Goal: Task Accomplishment & Management: Use online tool/utility

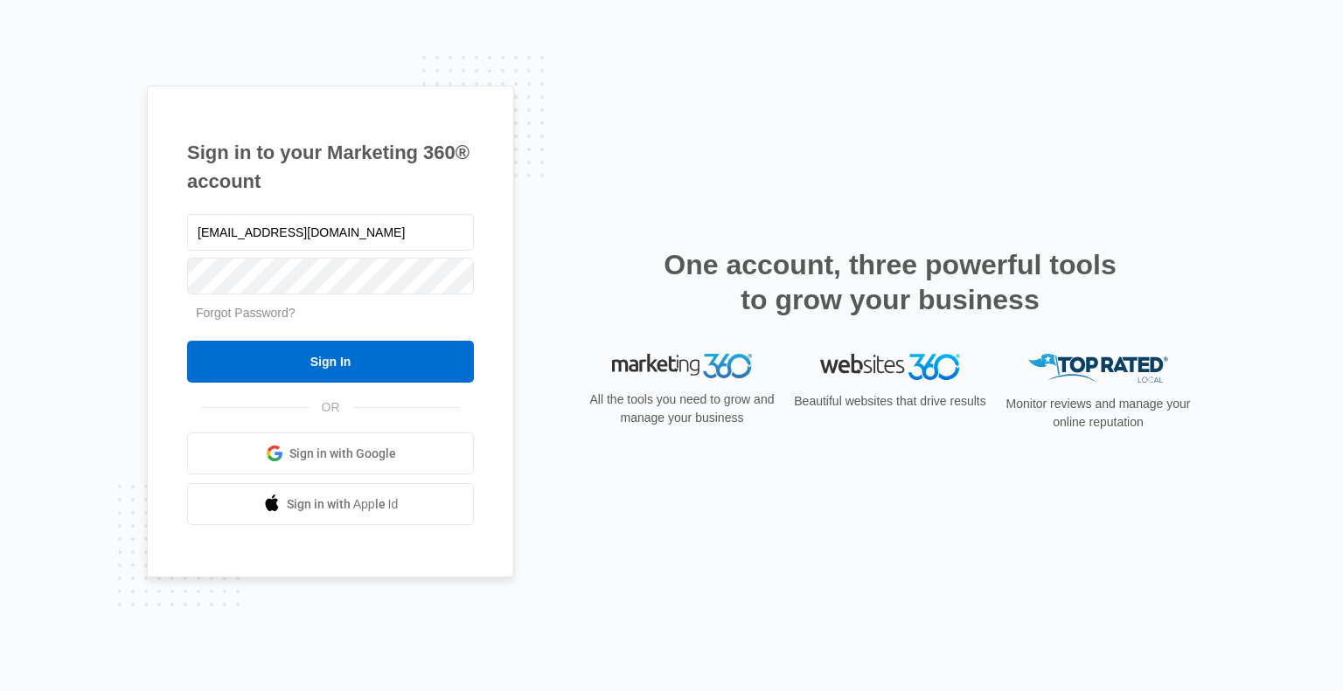
type input "[EMAIL_ADDRESS][DOMAIN_NAME]"
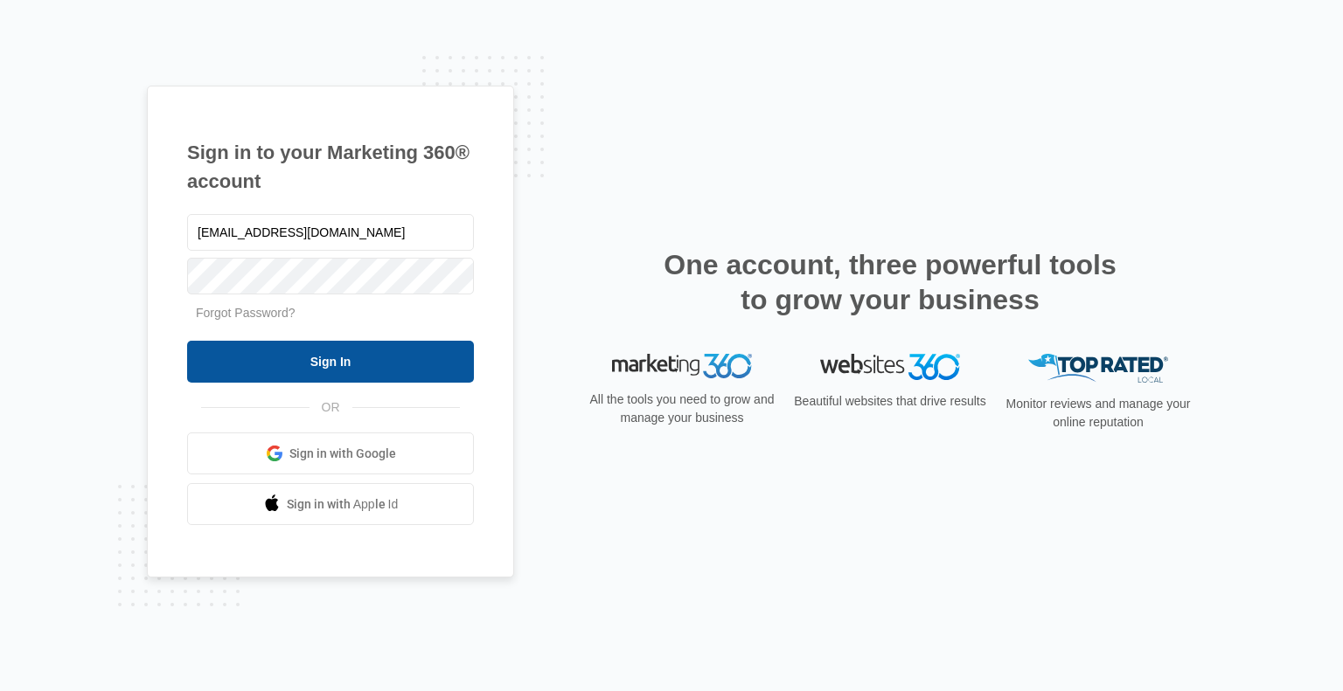
click at [319, 363] on input "Sign In" at bounding box center [330, 362] width 287 height 42
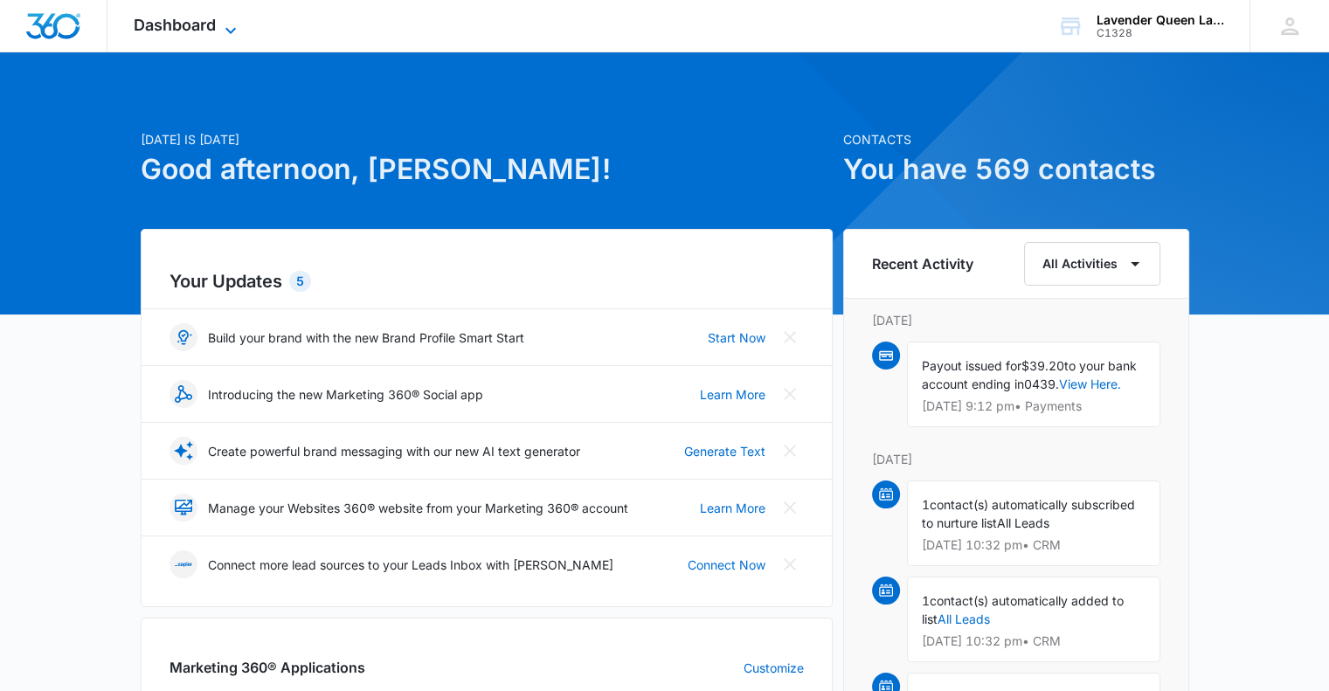
click at [236, 23] on icon at bounding box center [230, 30] width 21 height 21
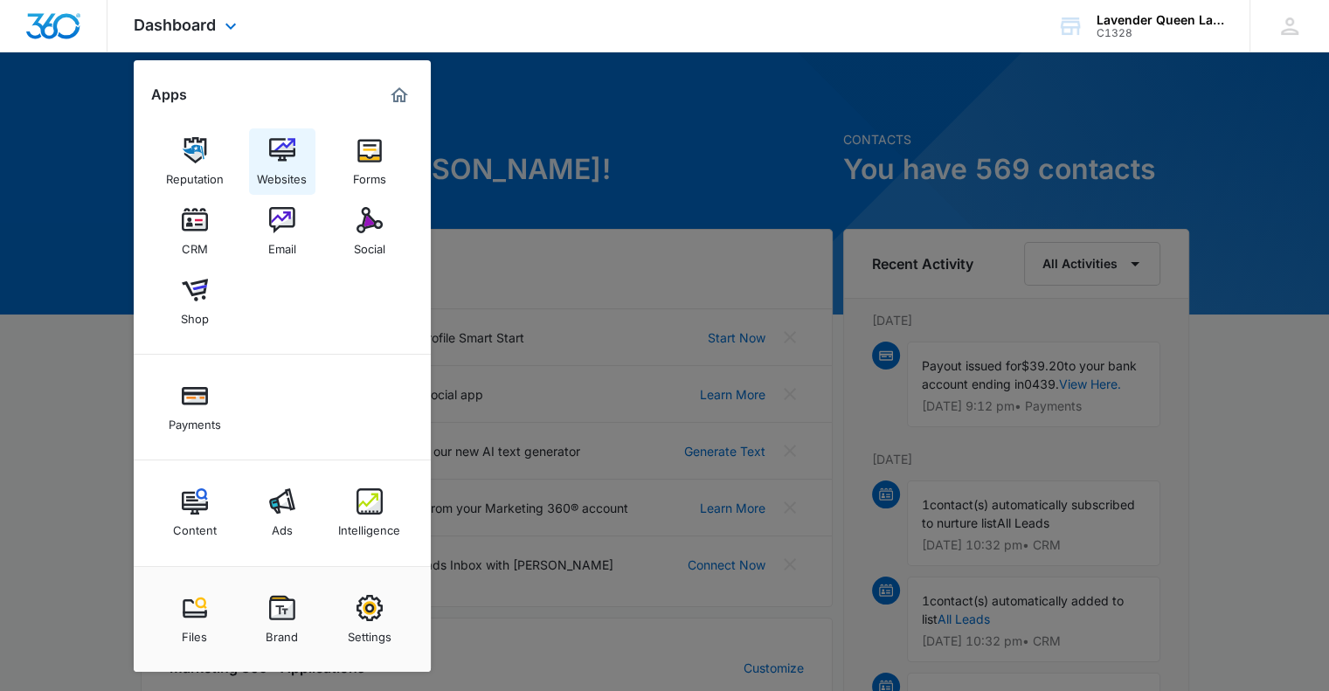
click at [281, 151] on img at bounding box center [282, 150] width 26 height 26
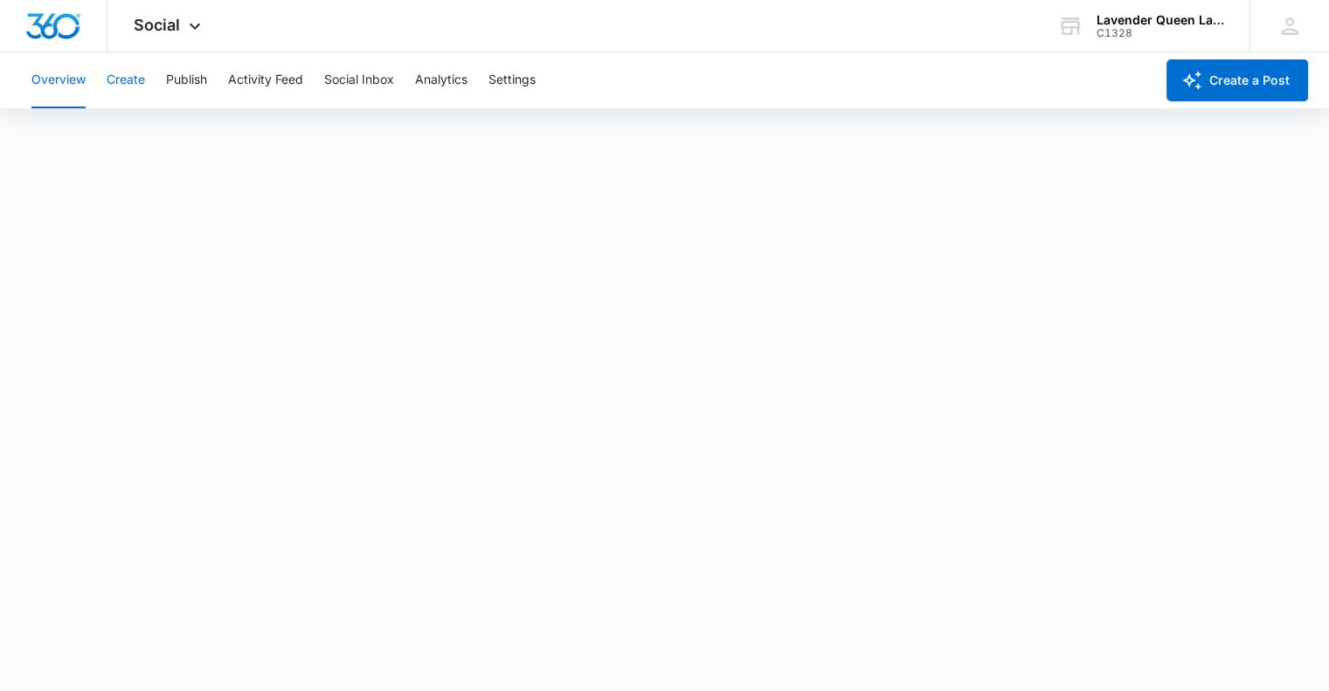
click at [130, 77] on button "Create" at bounding box center [126, 80] width 38 height 56
click at [196, 31] on icon at bounding box center [194, 30] width 21 height 21
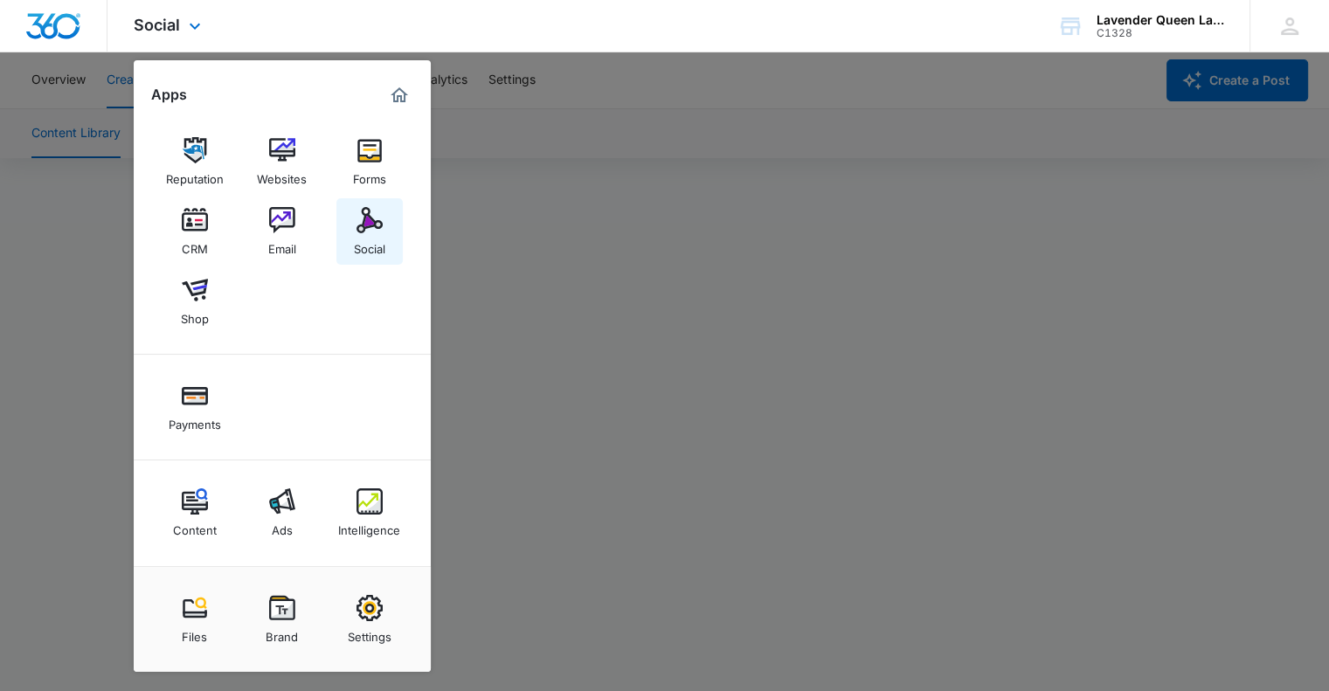
click at [383, 217] on link "Social" at bounding box center [370, 231] width 66 height 66
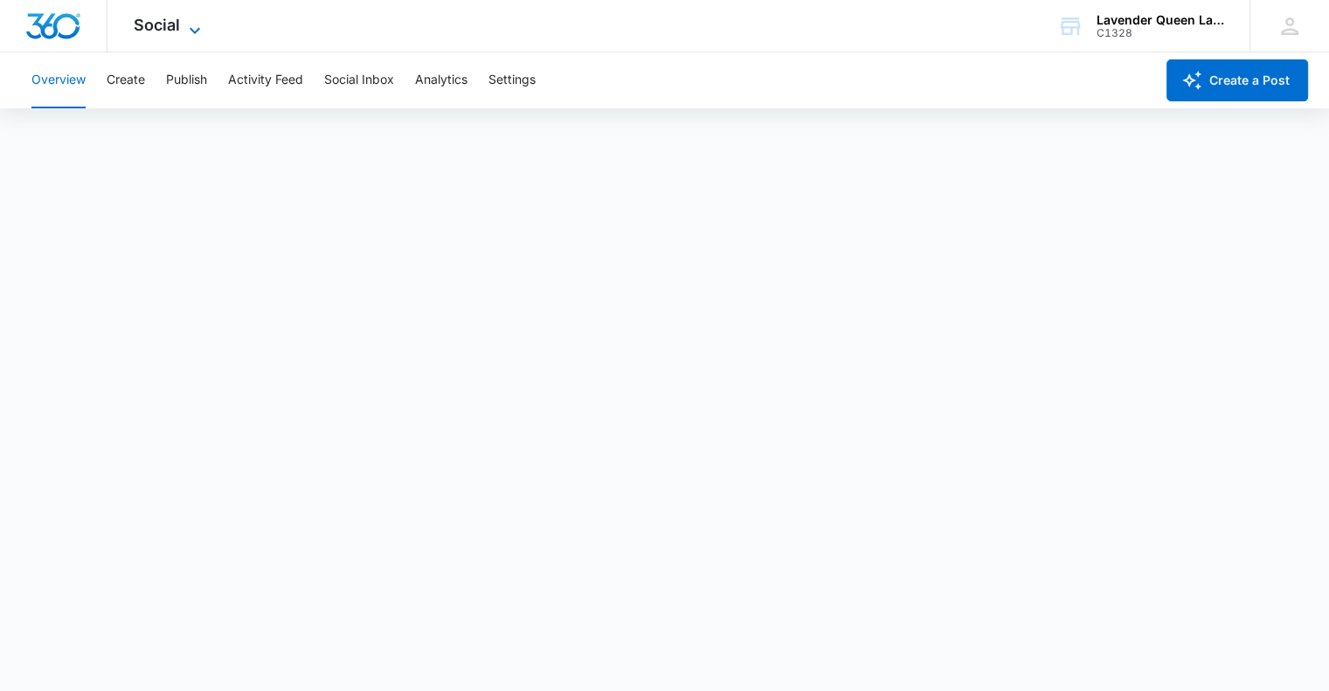
click at [193, 29] on icon at bounding box center [194, 30] width 21 height 21
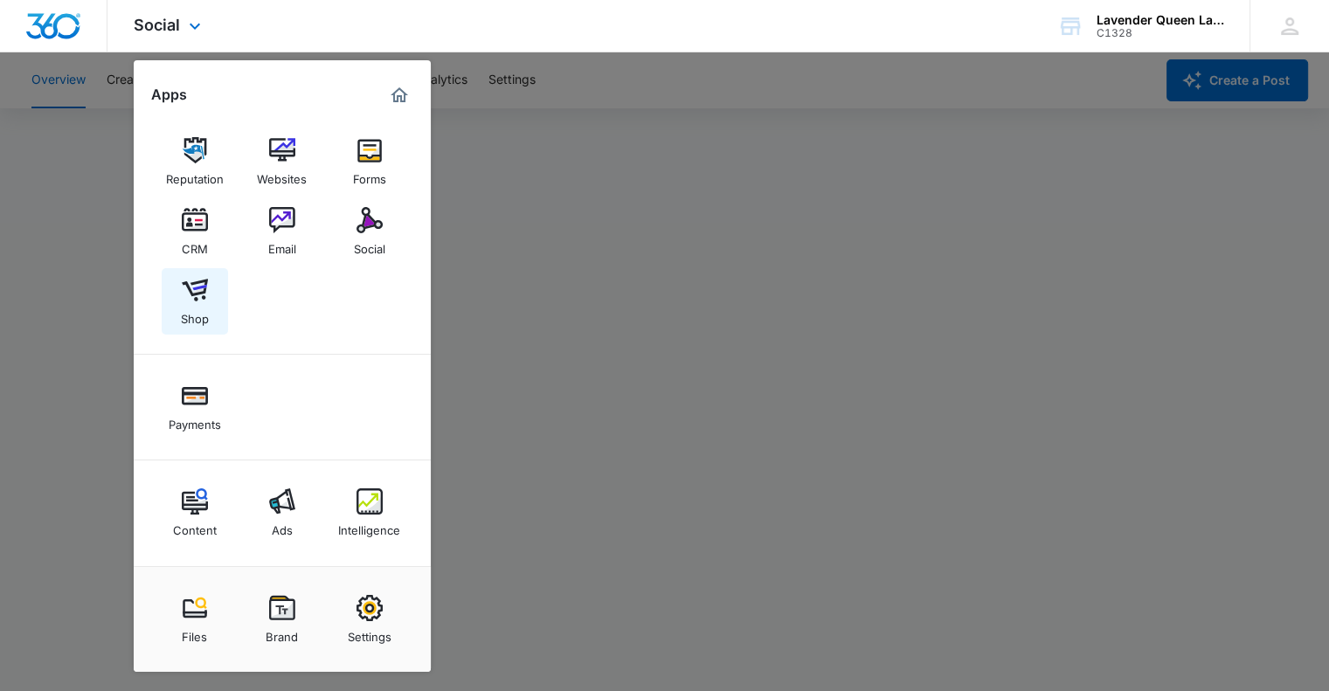
click at [210, 295] on link "Shop" at bounding box center [195, 301] width 66 height 66
